Goal: Check status

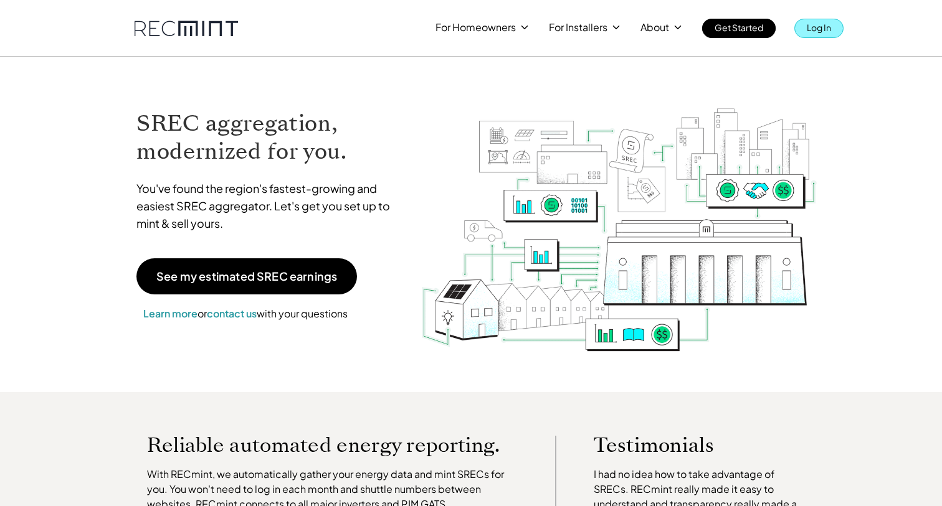
click at [827, 34] on p "Log In" at bounding box center [818, 27] width 24 height 17
click at [814, 27] on p "Log In" at bounding box center [818, 27] width 24 height 17
click at [825, 30] on p "Log In" at bounding box center [818, 27] width 24 height 17
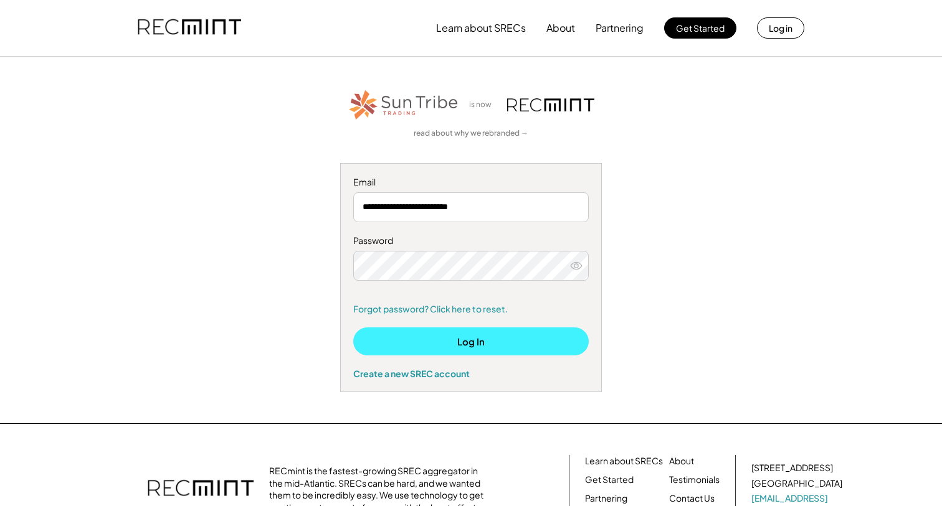
click at [477, 337] on button "Log In" at bounding box center [470, 342] width 235 height 28
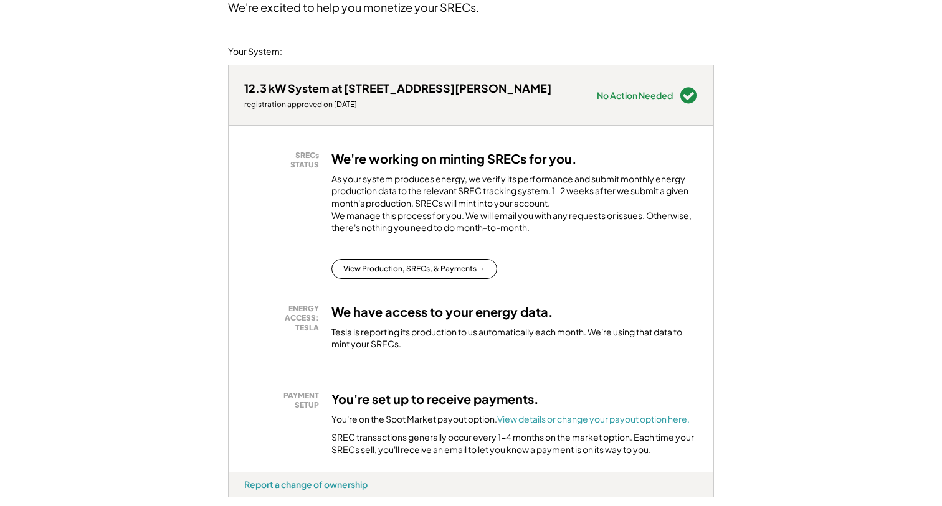
scroll to position [116, 0]
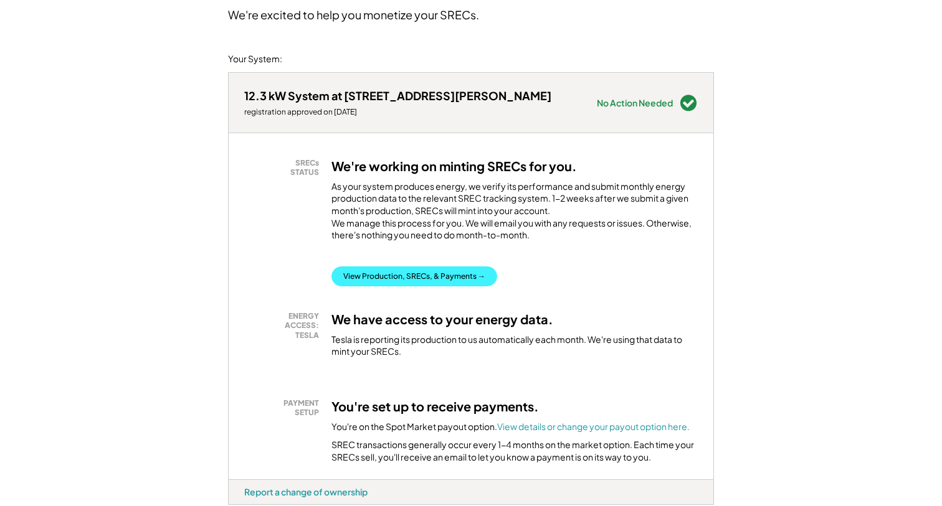
click at [460, 285] on button "View Production, SRECs, & Payments →" at bounding box center [414, 277] width 166 height 20
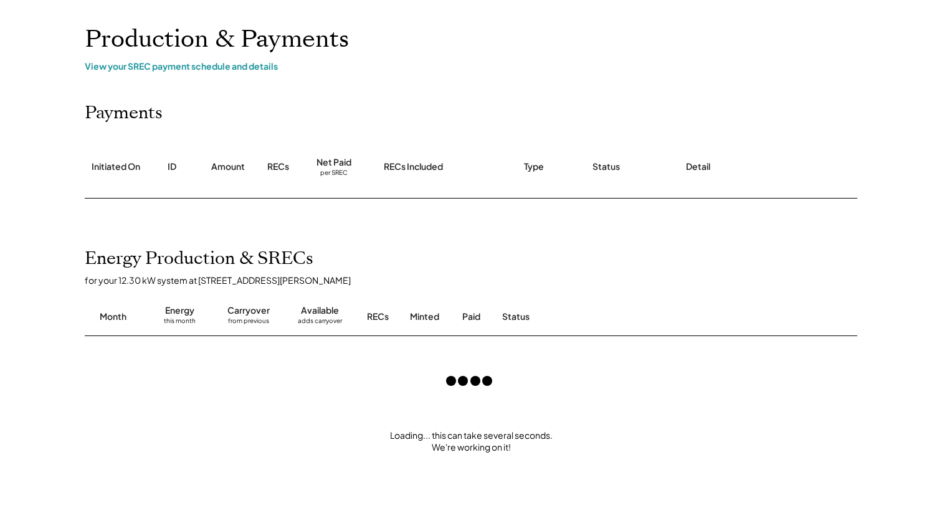
scroll to position [71, 0]
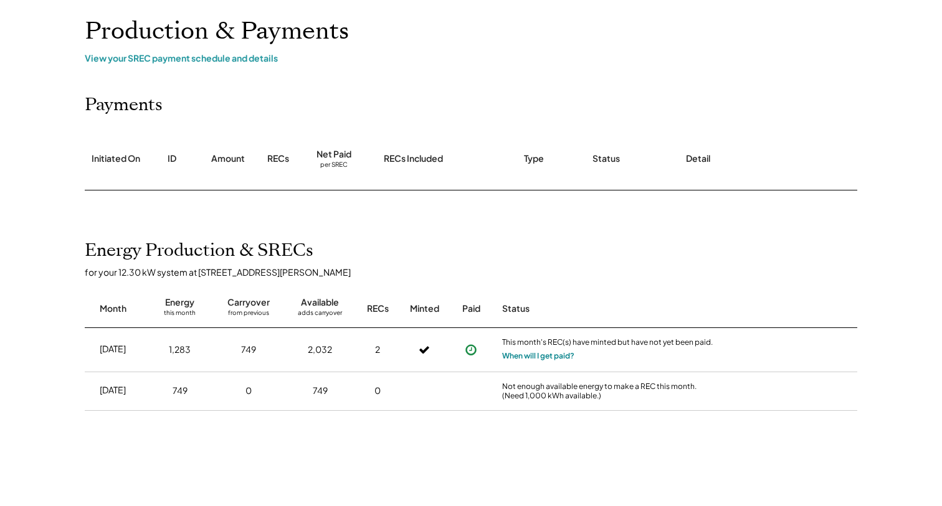
click at [556, 356] on button "When will I get paid?" at bounding box center [538, 356] width 72 height 12
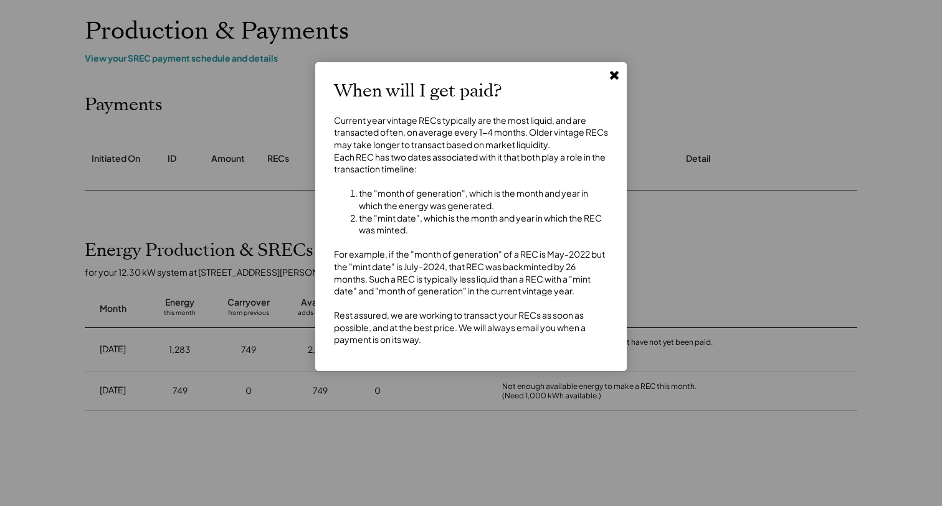
click at [616, 74] on use at bounding box center [614, 75] width 9 height 9
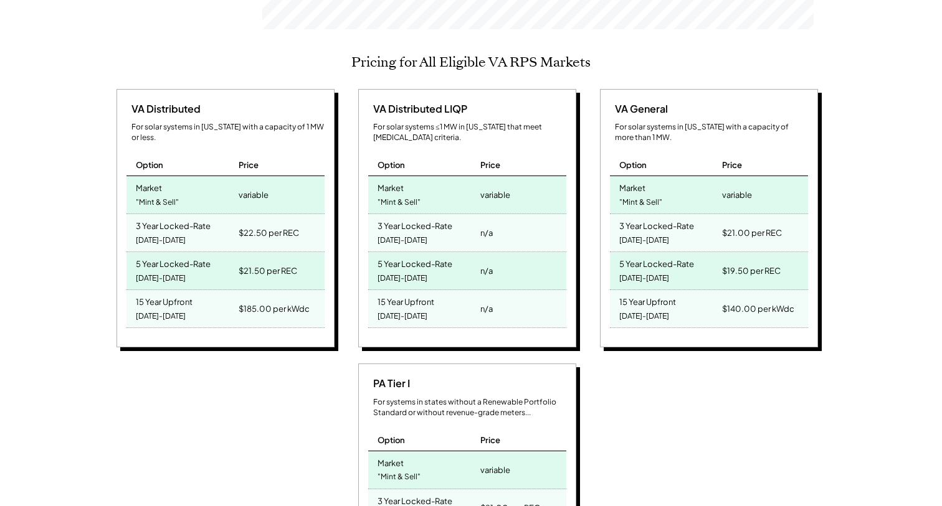
scroll to position [526, 0]
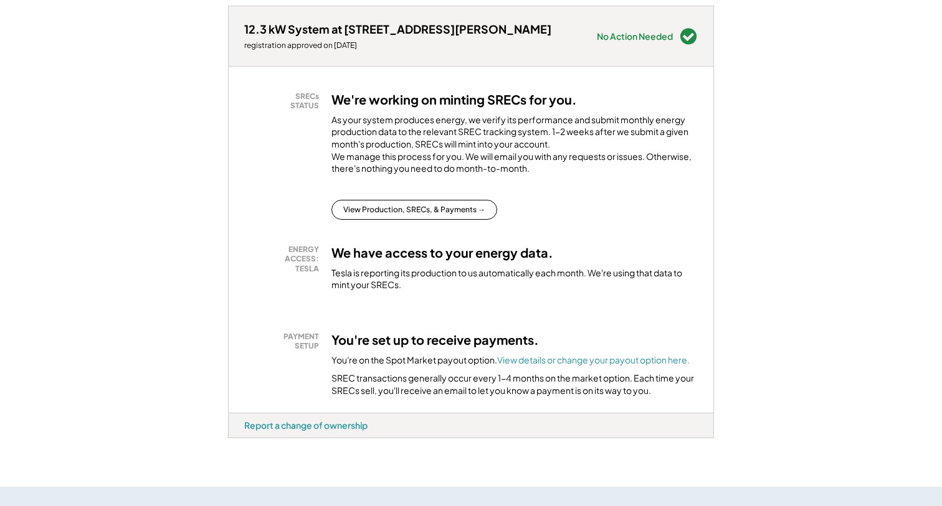
scroll to position [67, 0]
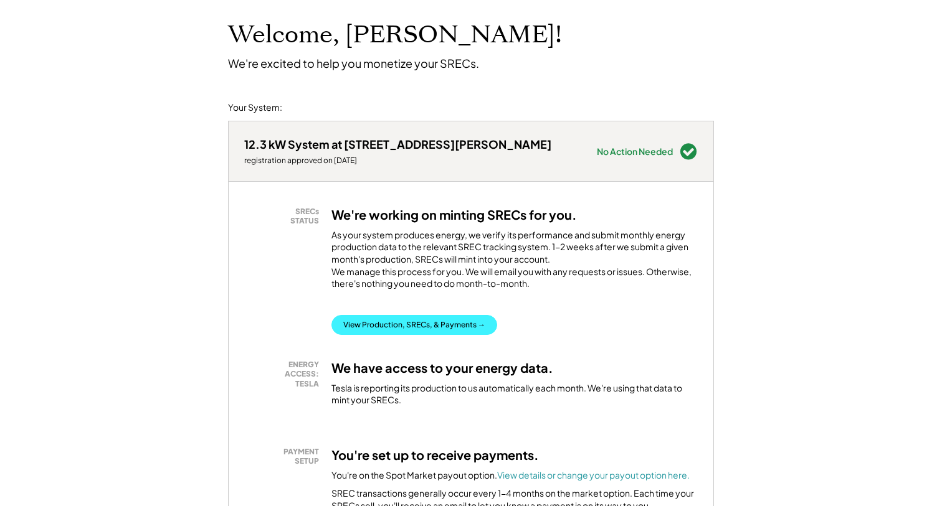
click at [464, 334] on button "View Production, SRECs, & Payments →" at bounding box center [414, 325] width 166 height 20
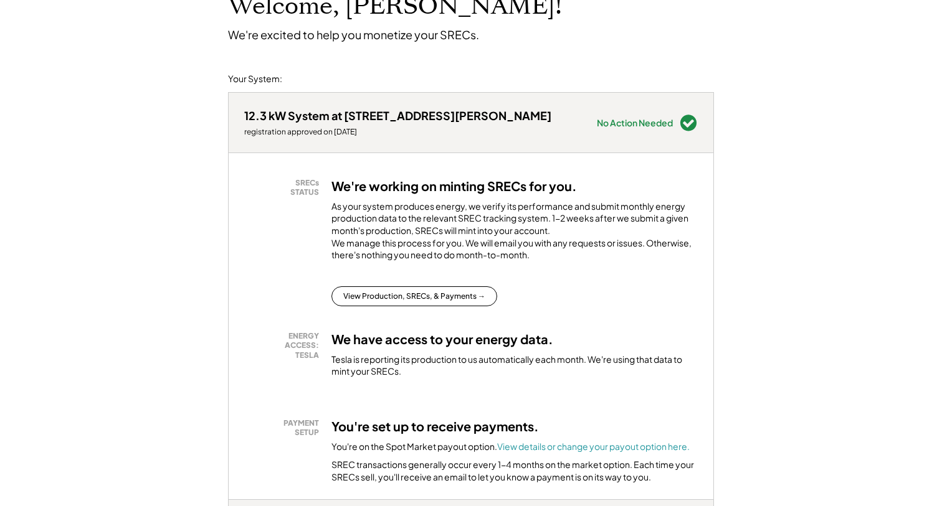
scroll to position [105, 0]
